Goal: Information Seeking & Learning: Learn about a topic

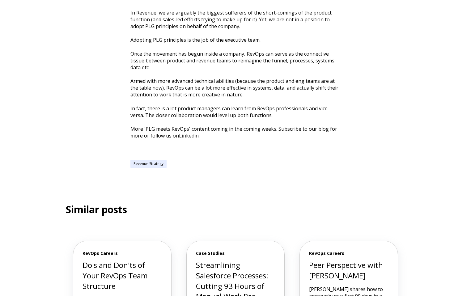
scroll to position [1400, 0]
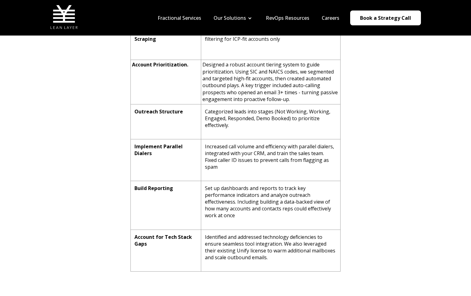
scroll to position [848, 0]
click at [184, 187] on p "Build Reporting" at bounding box center [166, 188] width 63 height 7
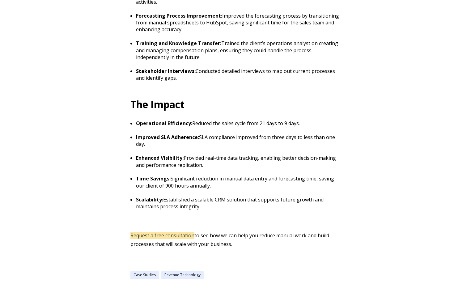
scroll to position [689, 0]
click at [208, 152] on li "Improved SLA Adherence: SLA compliance improved from three days to less than on…" at bounding box center [238, 144] width 205 height 21
